Goal: Check status

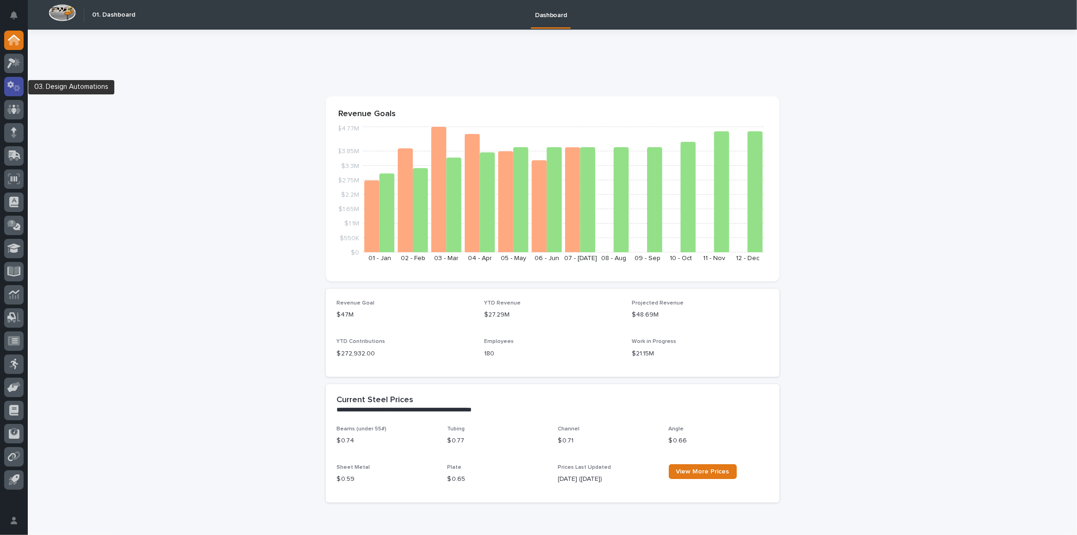
click at [14, 86] on icon at bounding box center [13, 86] width 13 height 11
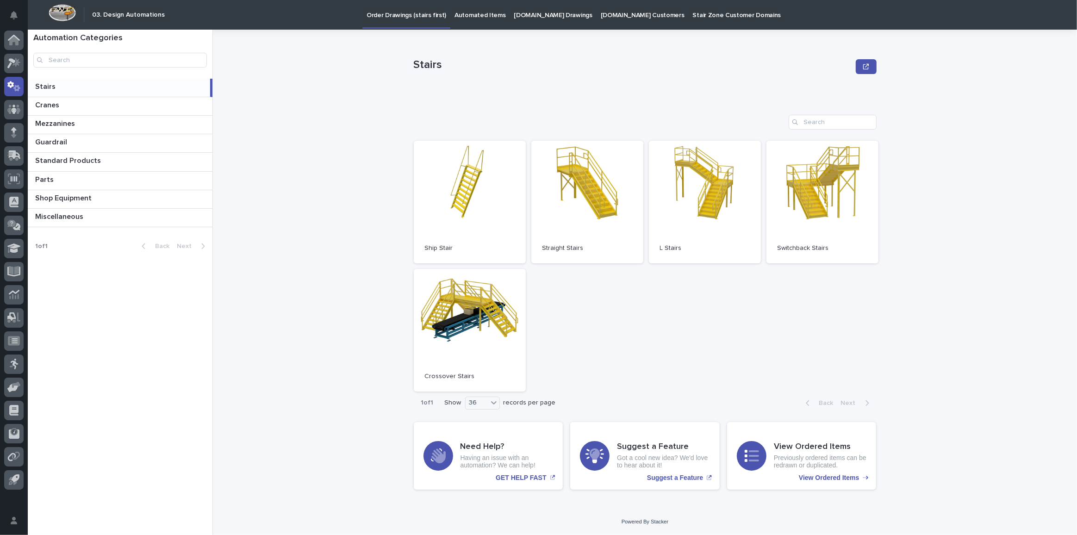
click at [517, 15] on p "[DOMAIN_NAME] Drawings" at bounding box center [553, 9] width 78 height 19
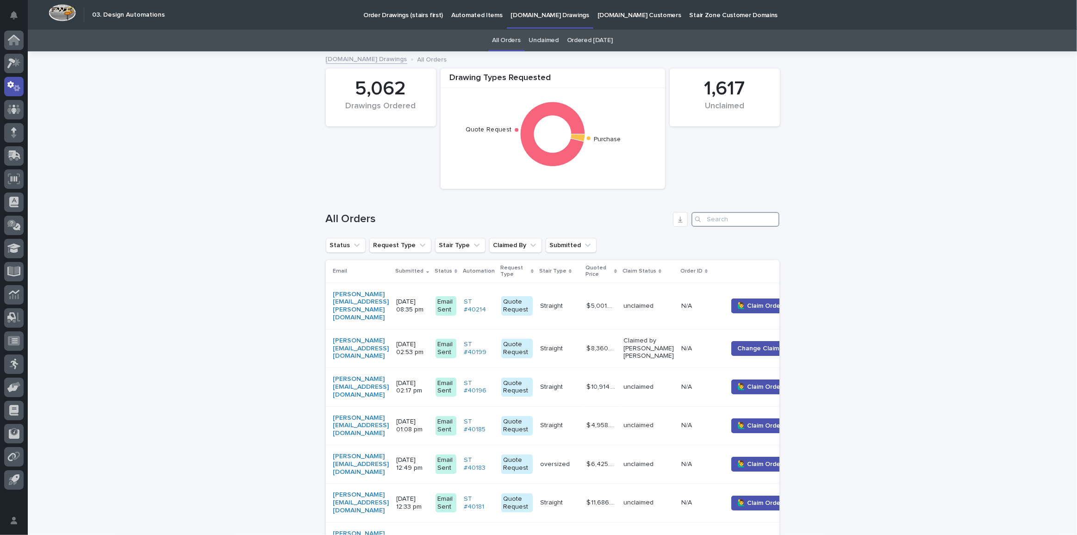
click at [736, 219] on input "Search" at bounding box center [736, 219] width 88 height 15
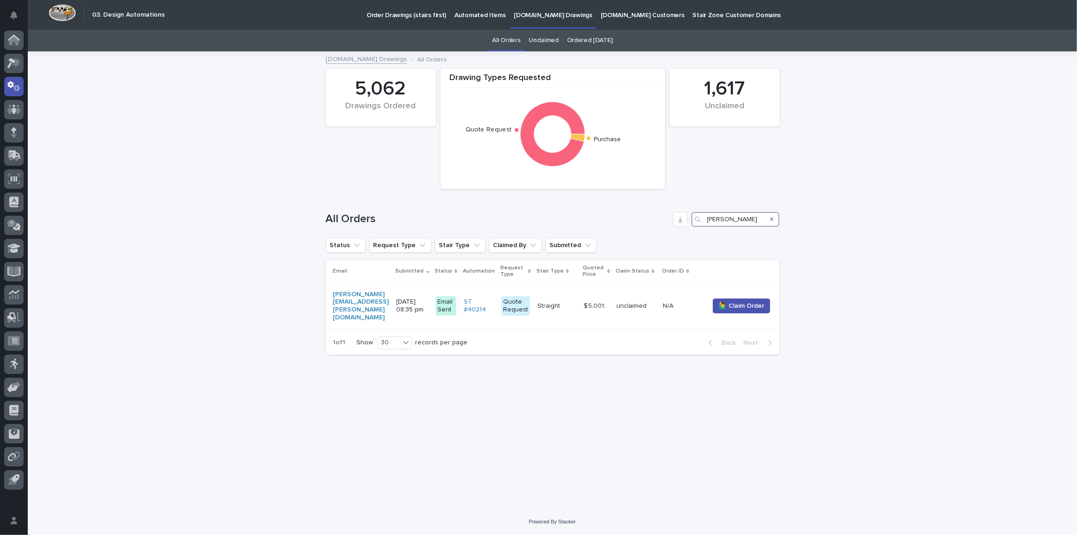
type input "kirby"
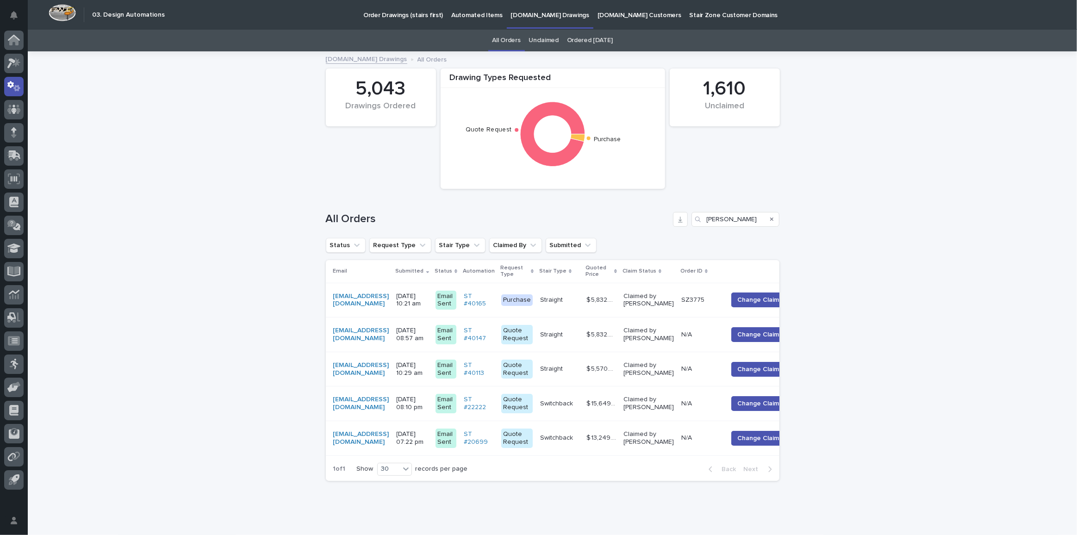
scroll to position [43, 0]
